Goal: Task Accomplishment & Management: Use online tool/utility

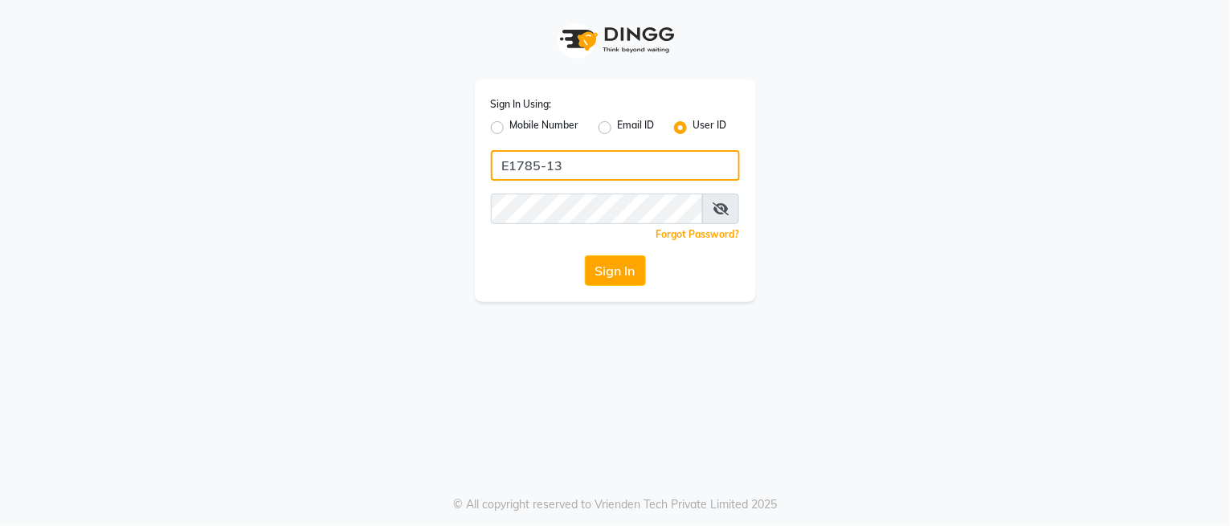
click at [644, 170] on input "E1785-13" at bounding box center [615, 165] width 249 height 31
type input "e3843-01"
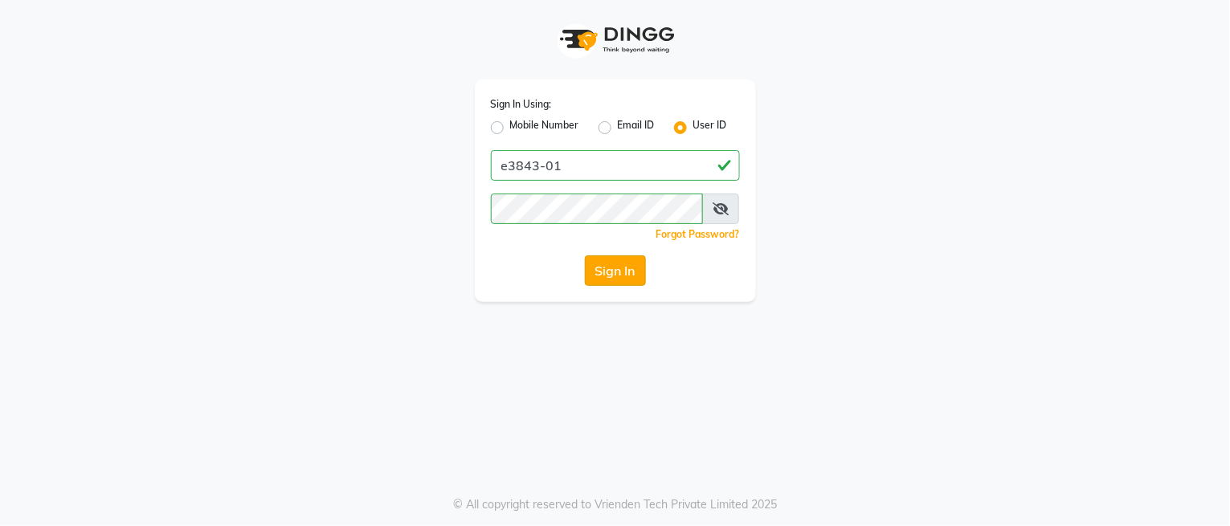
click at [608, 272] on button "Sign In" at bounding box center [615, 271] width 61 height 31
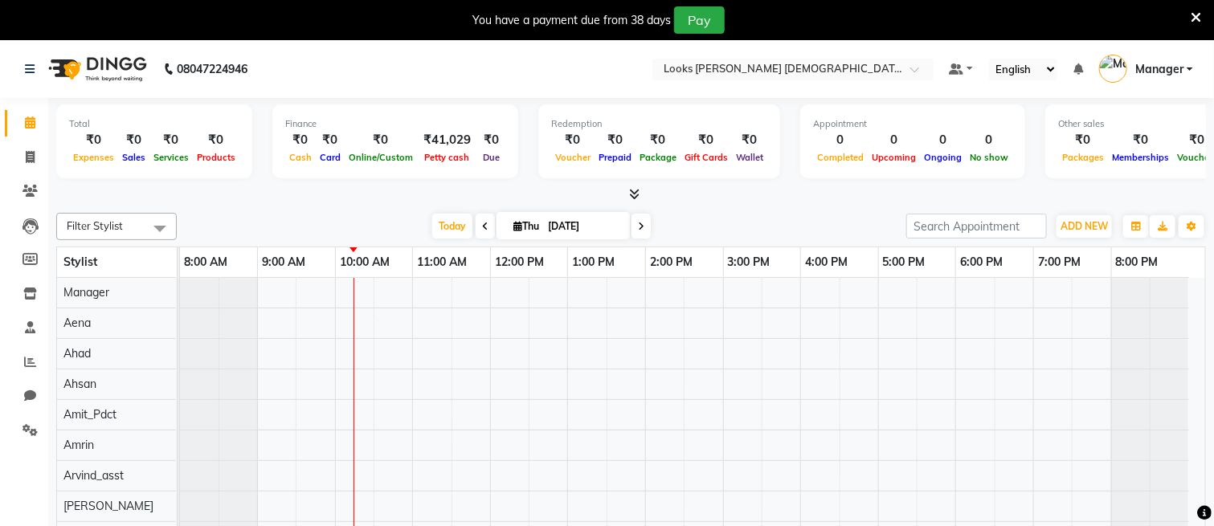
click at [1193, 17] on icon at bounding box center [1196, 17] width 10 height 14
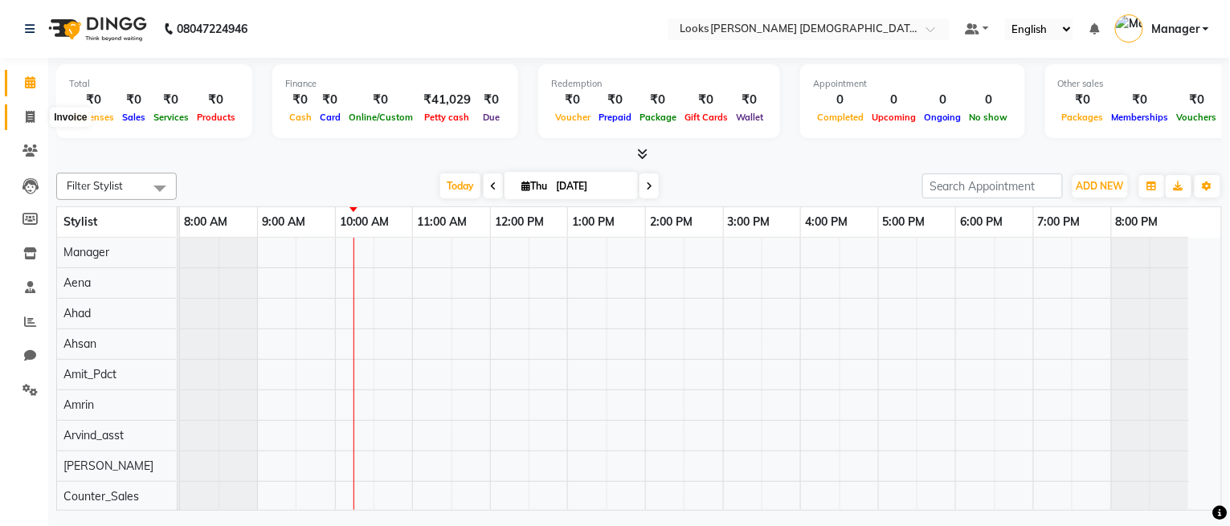
click at [38, 120] on span at bounding box center [30, 117] width 28 height 18
select select "service"
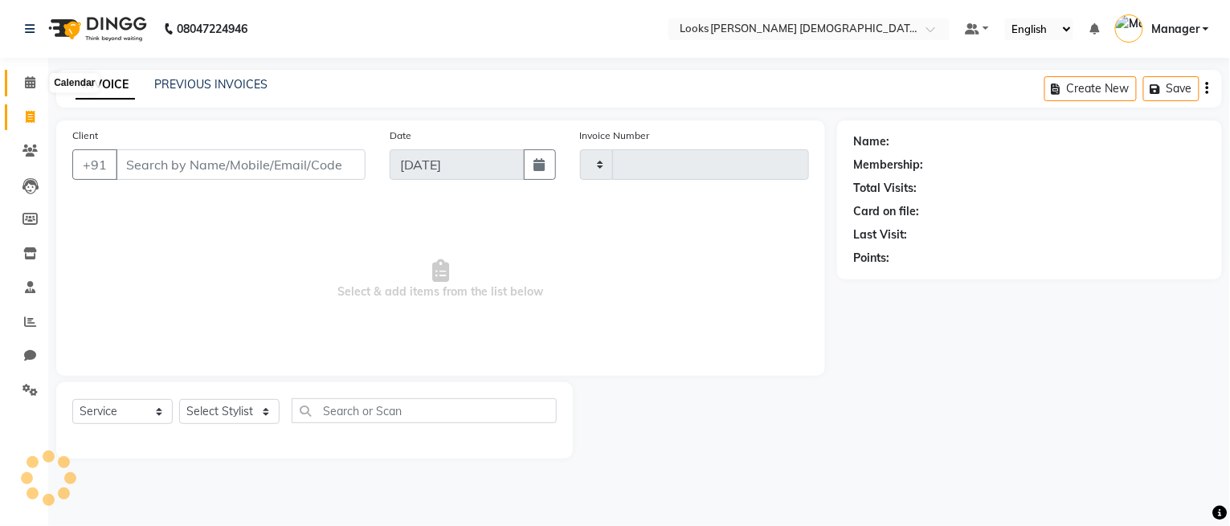
type input "2772"
select select "8706"
click at [23, 76] on span at bounding box center [30, 83] width 28 height 18
